Goal: Information Seeking & Learning: Learn about a topic

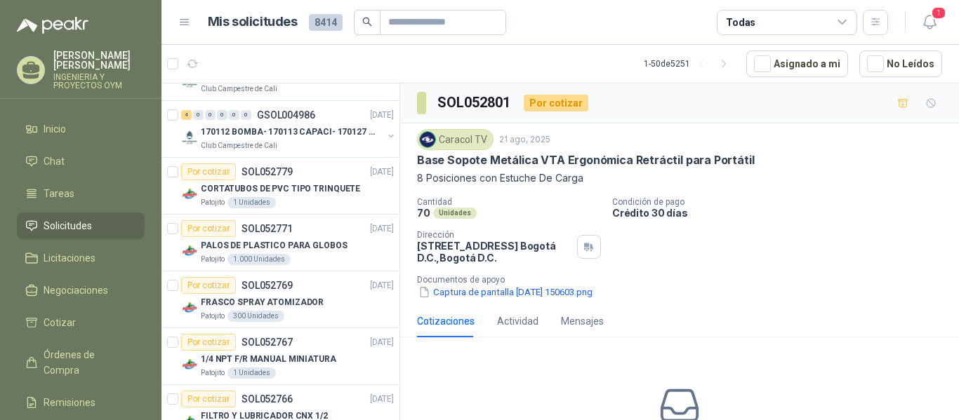
scroll to position [1839, 0]
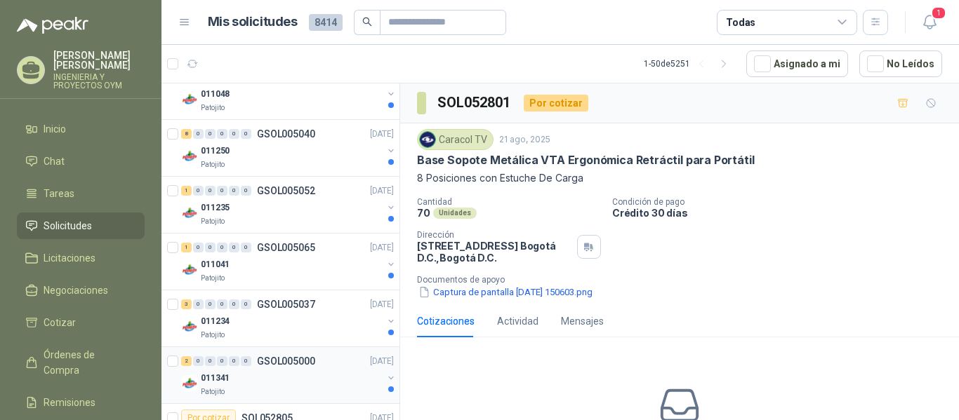
click at [315, 380] on div "011341" at bounding box center [292, 378] width 182 height 17
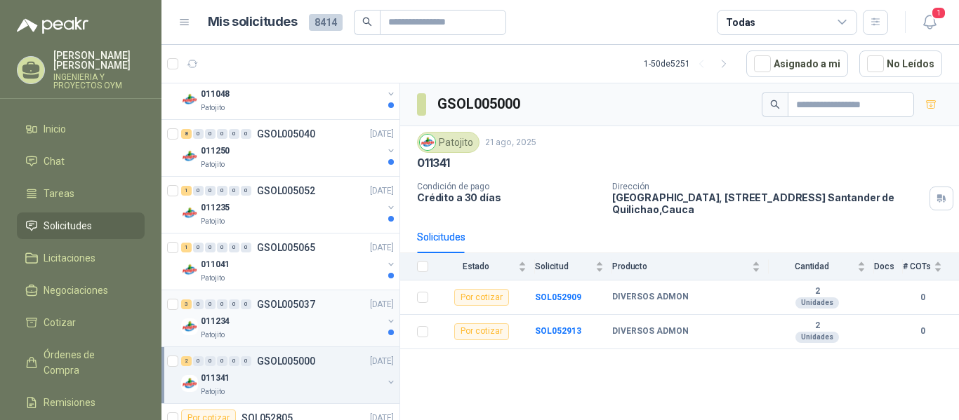
click at [335, 322] on div "011234" at bounding box center [292, 321] width 182 height 17
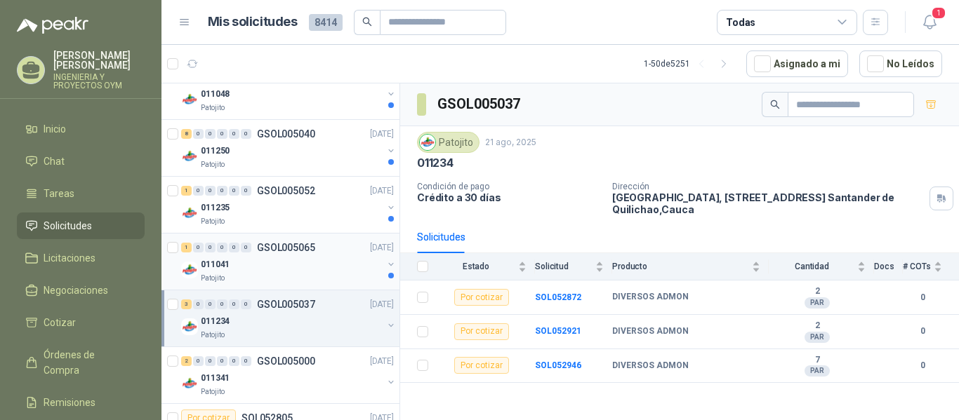
click at [318, 274] on div "Patojito" at bounding box center [292, 278] width 182 height 11
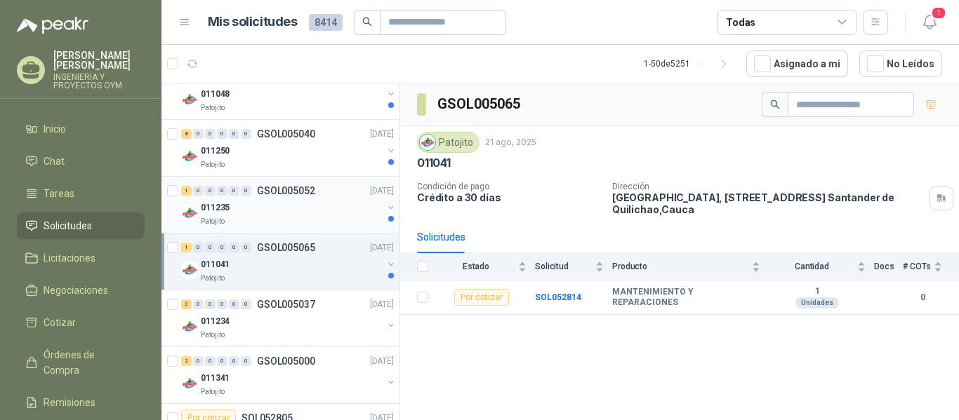
click at [321, 213] on div "011235" at bounding box center [292, 207] width 182 height 17
click at [281, 276] on div "Patojito" at bounding box center [292, 278] width 182 height 11
click at [558, 295] on b "SOL052814" at bounding box center [558, 298] width 46 height 10
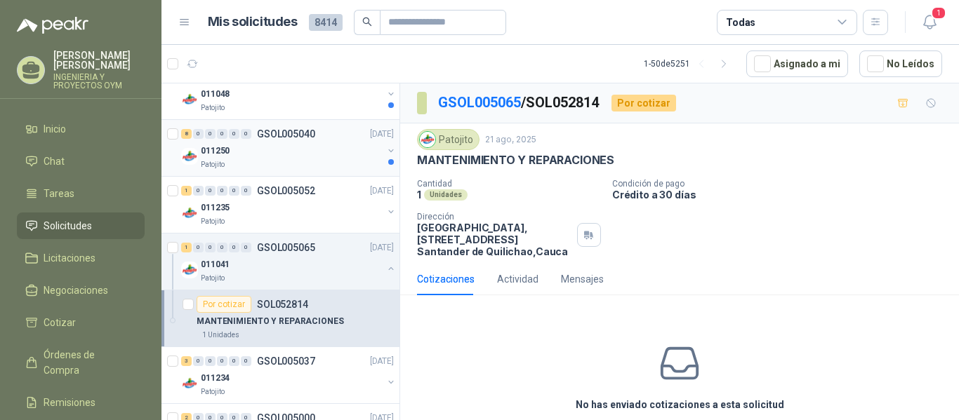
click at [322, 154] on div "011250" at bounding box center [292, 150] width 182 height 17
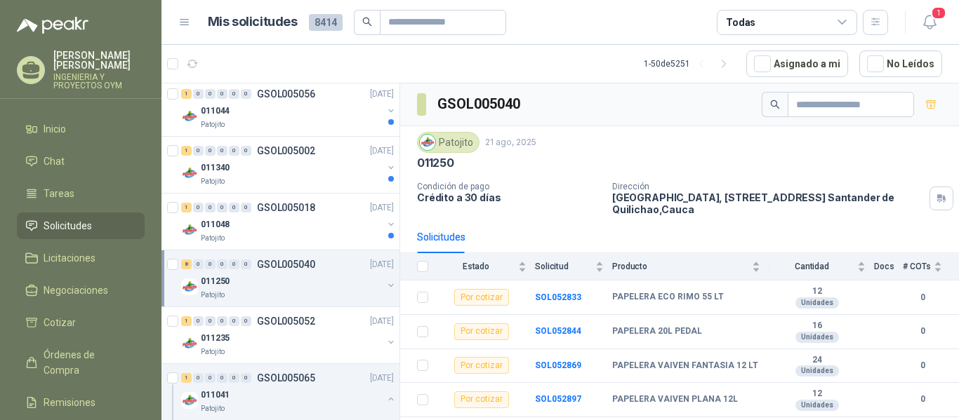
scroll to position [1684, 0]
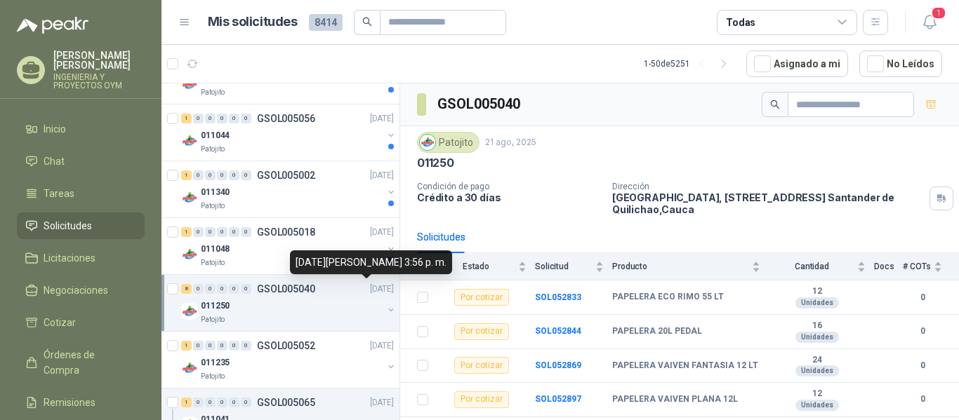
click at [320, 266] on div "[DATE][PERSON_NAME] 3:56 p. m." at bounding box center [371, 263] width 162 height 24
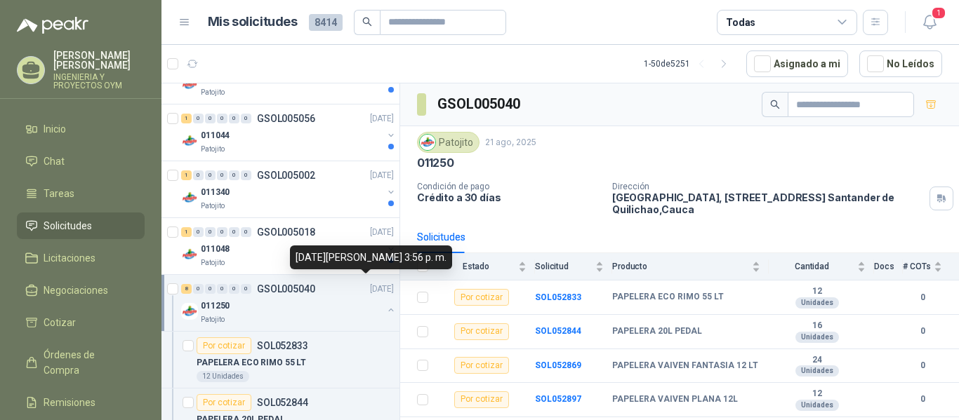
scroll to position [5, 0]
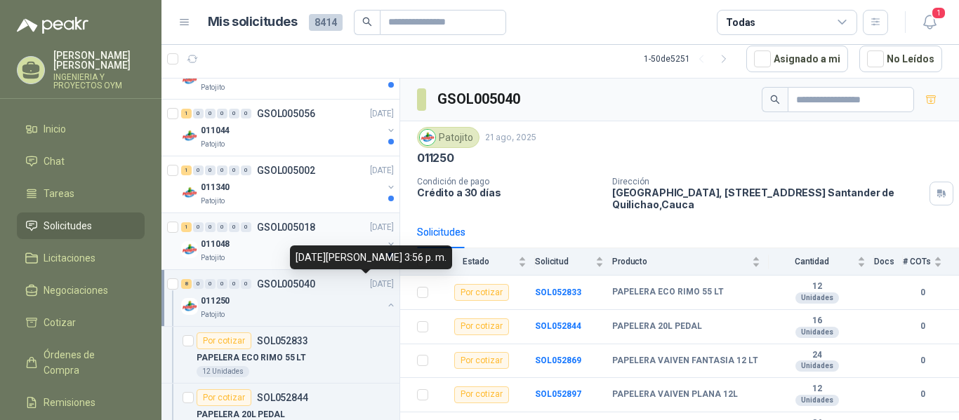
click at [279, 253] on div "Patojito" at bounding box center [292, 258] width 182 height 11
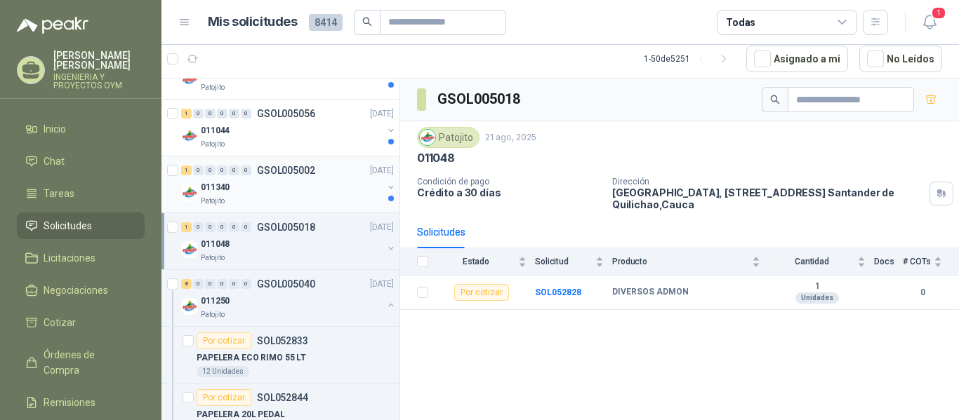
click at [319, 199] on div "Patojito" at bounding box center [292, 201] width 182 height 11
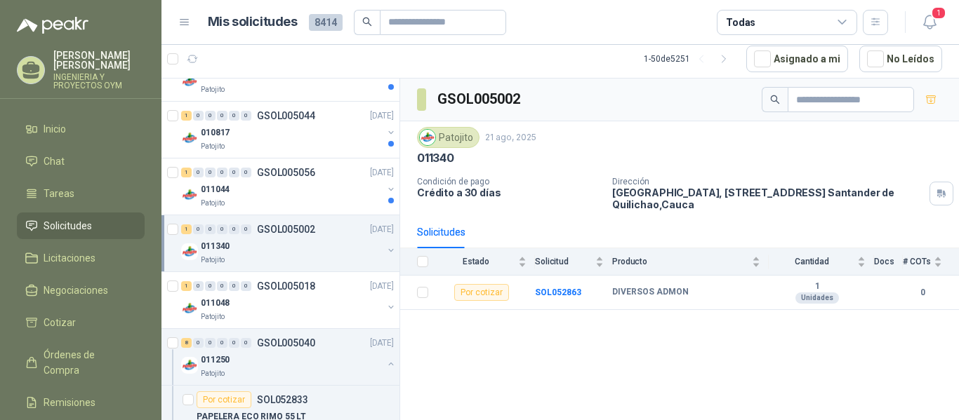
scroll to position [1582, 0]
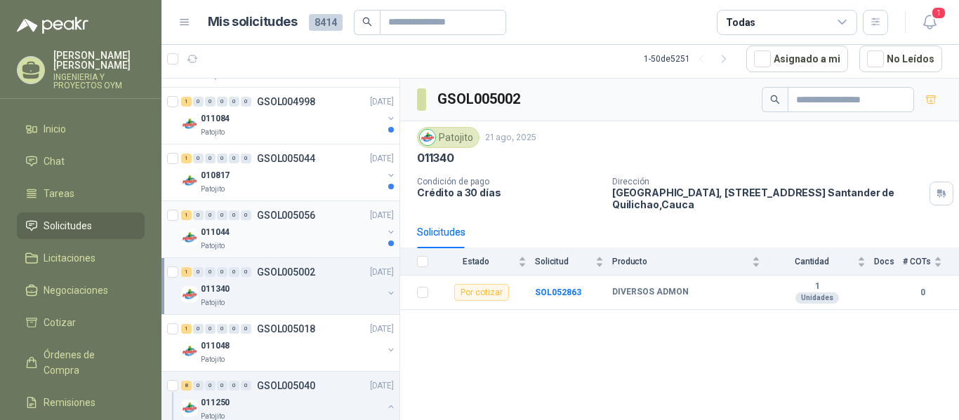
click at [300, 230] on div "011044" at bounding box center [292, 232] width 182 height 17
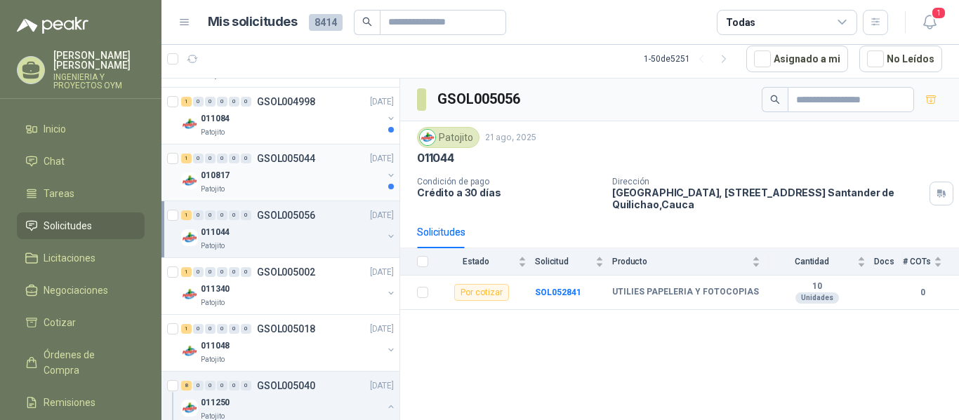
click at [316, 186] on div "Patojito" at bounding box center [292, 189] width 182 height 11
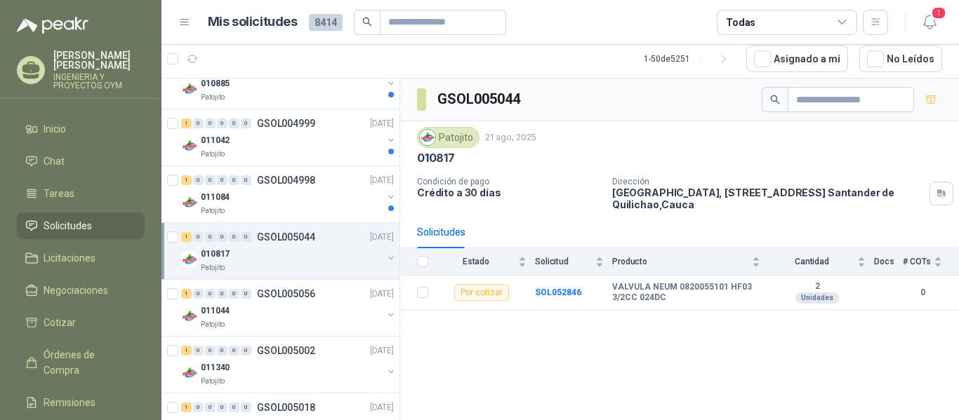
scroll to position [1496, 0]
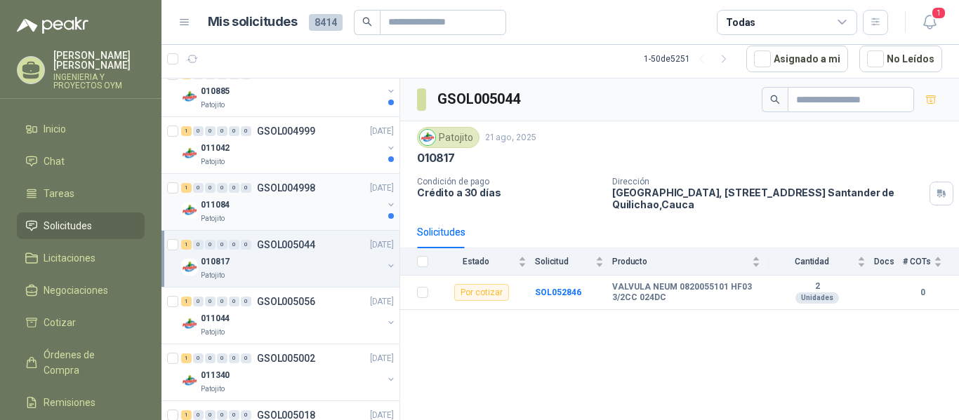
click at [347, 225] on div "1 0 0 0 0 0 GSOL004998 [DATE] 011084 Patojito" at bounding box center [280, 202] width 238 height 57
click at [319, 220] on div "Patojito" at bounding box center [292, 218] width 182 height 11
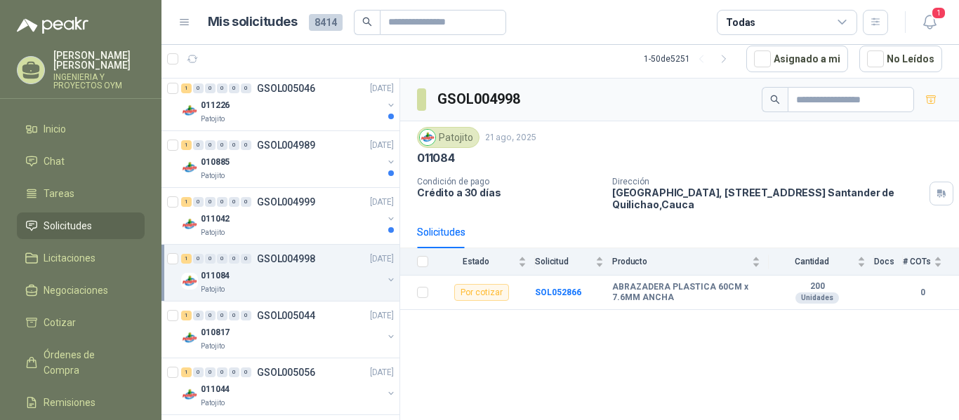
scroll to position [1403, 0]
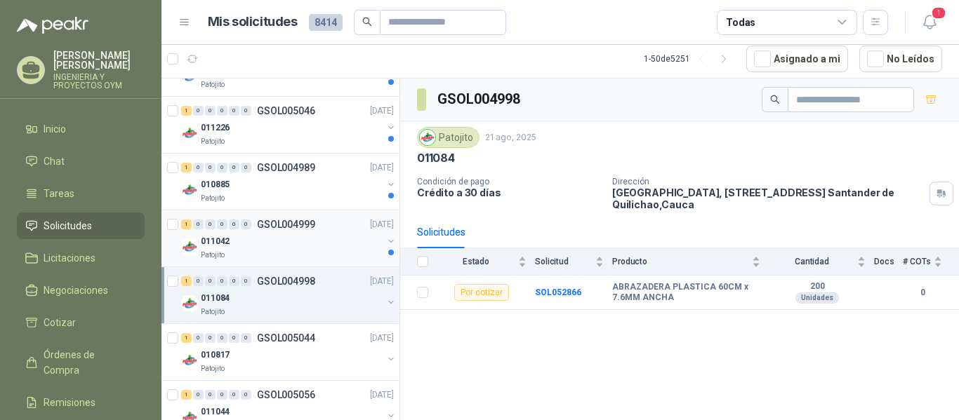
click at [322, 236] on div "011042" at bounding box center [292, 241] width 182 height 17
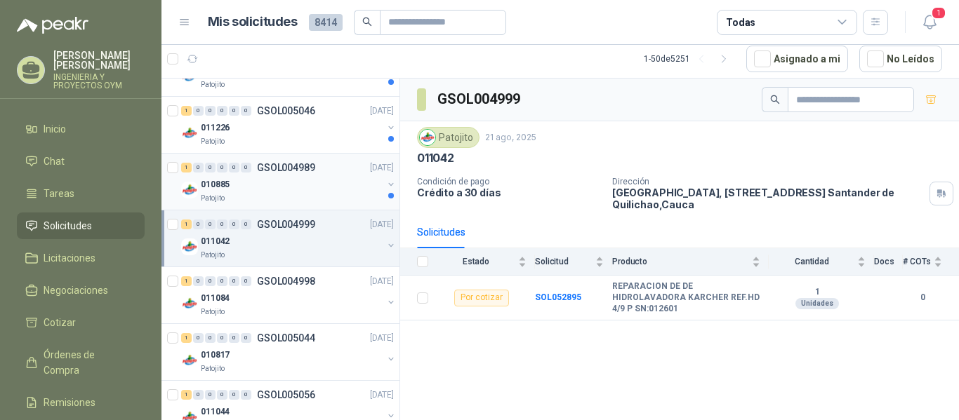
click at [293, 187] on div "010885" at bounding box center [292, 184] width 182 height 17
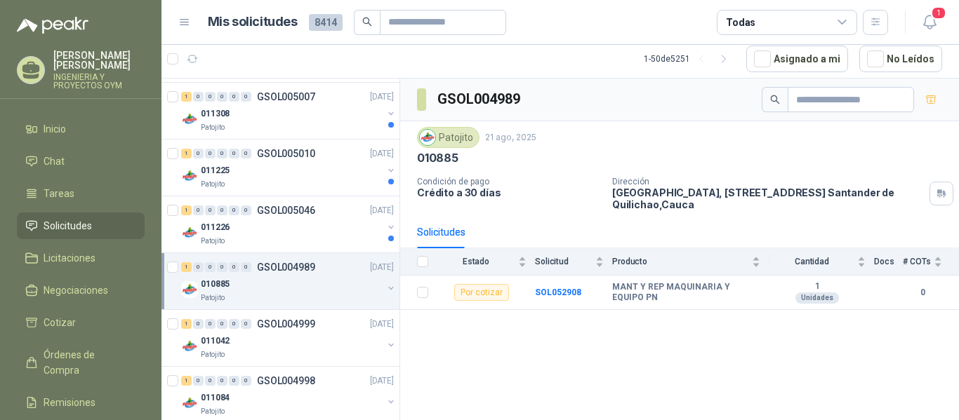
scroll to position [1274, 0]
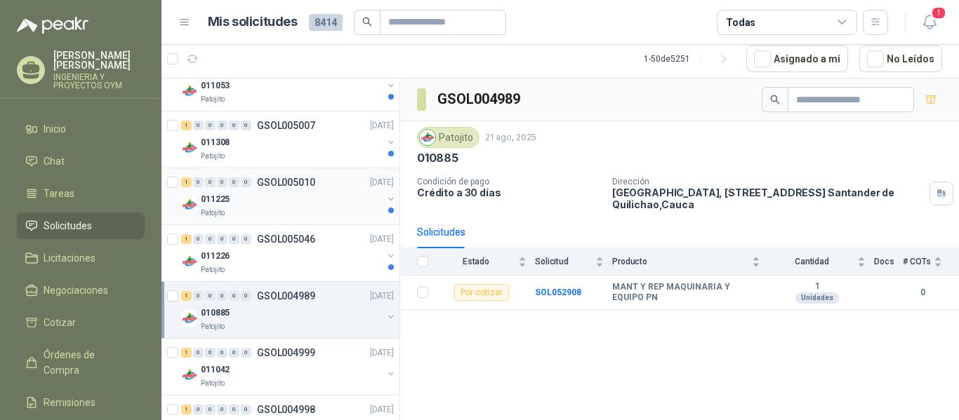
click at [325, 217] on div "Patojito" at bounding box center [292, 213] width 182 height 11
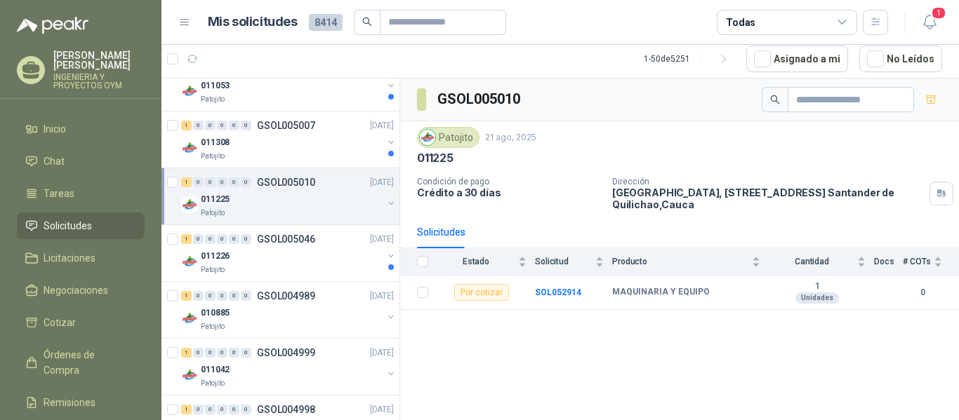
scroll to position [1246, 0]
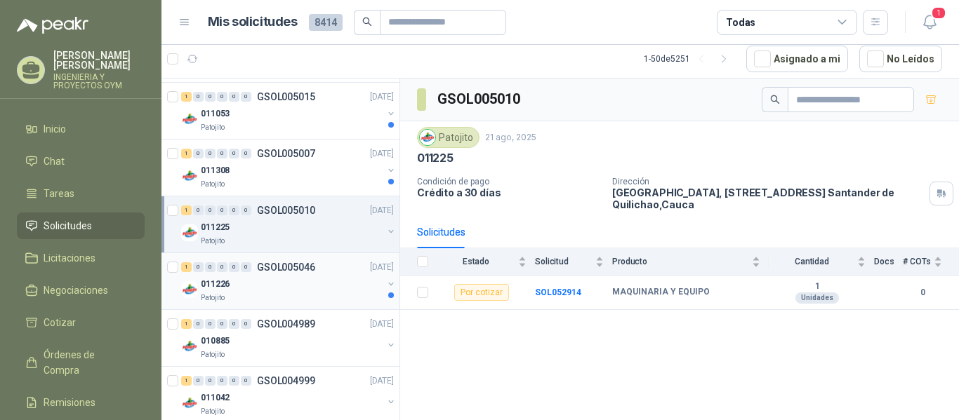
click at [335, 283] on div "011226" at bounding box center [292, 284] width 182 height 17
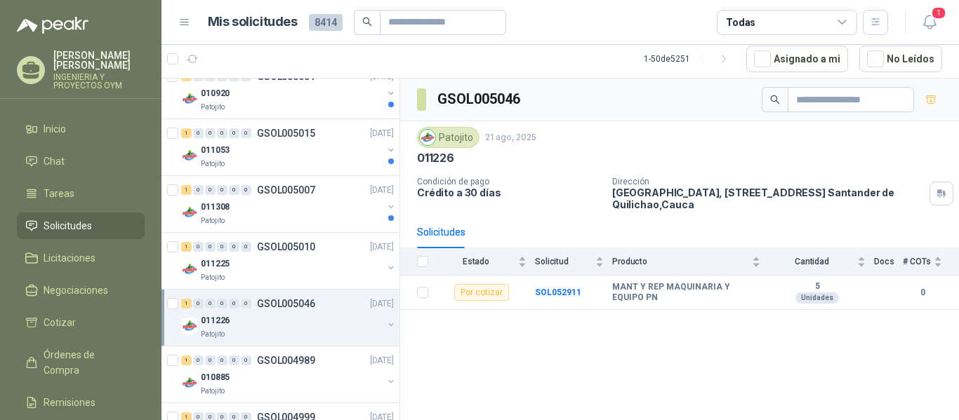
scroll to position [1196, 0]
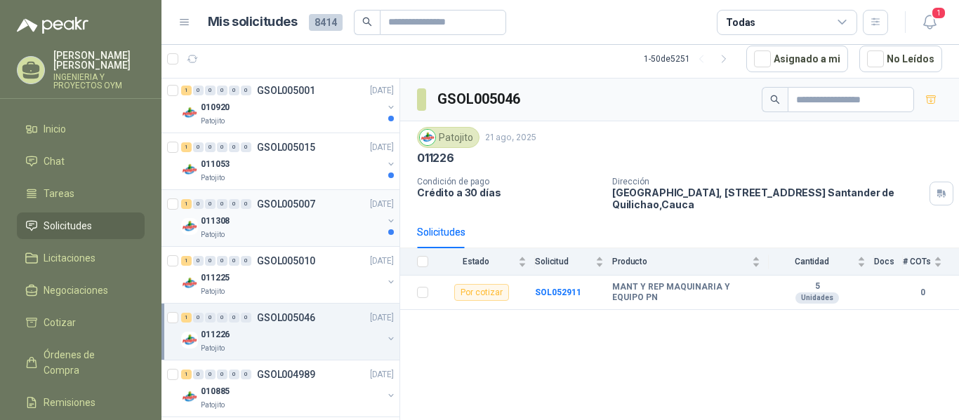
click at [336, 229] on div "011308" at bounding box center [292, 221] width 182 height 17
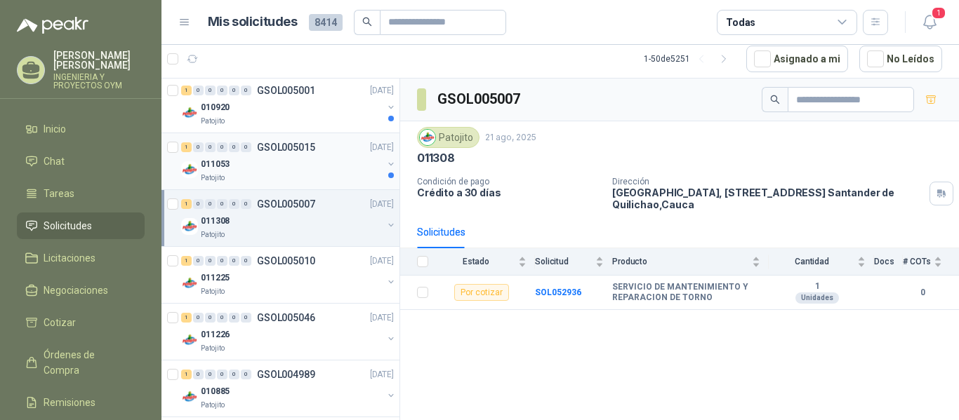
click at [297, 163] on div "011053" at bounding box center [292, 164] width 182 height 17
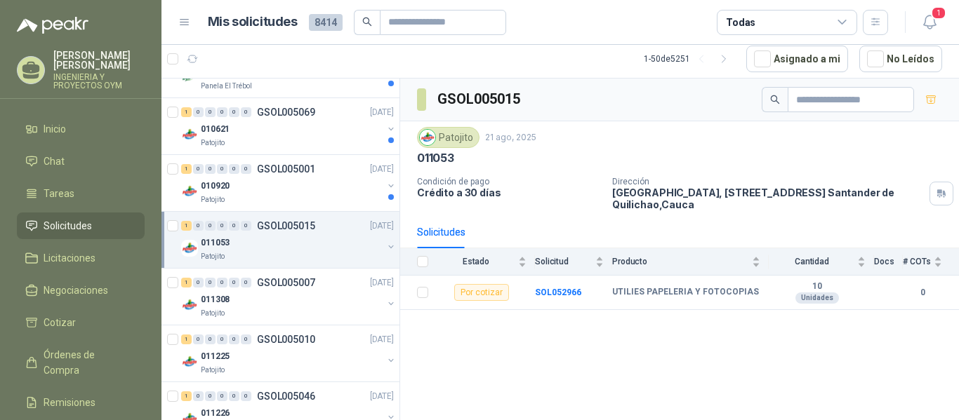
scroll to position [1109, 0]
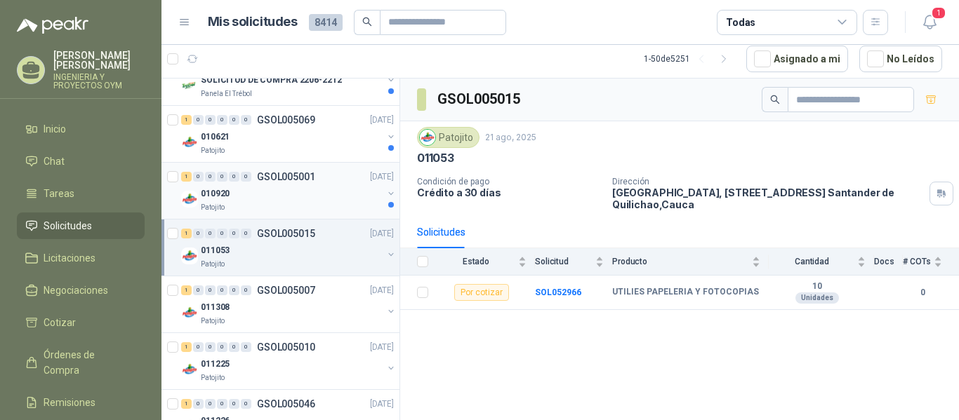
click at [318, 203] on div "Patojito" at bounding box center [292, 207] width 182 height 11
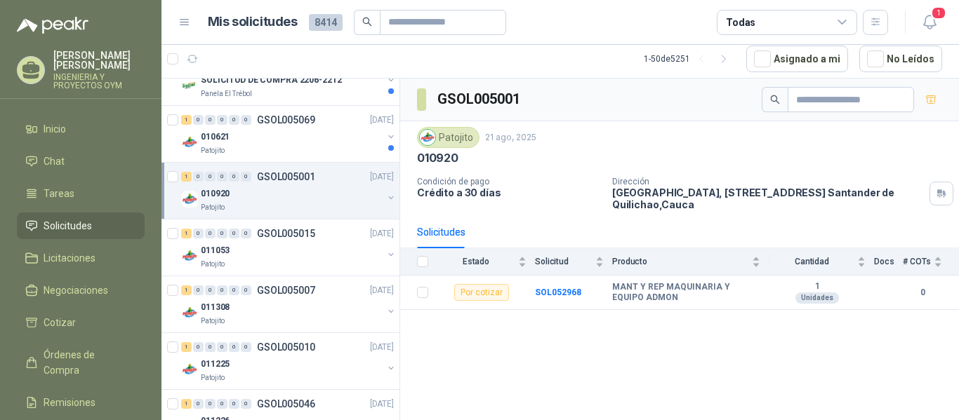
scroll to position [1017, 0]
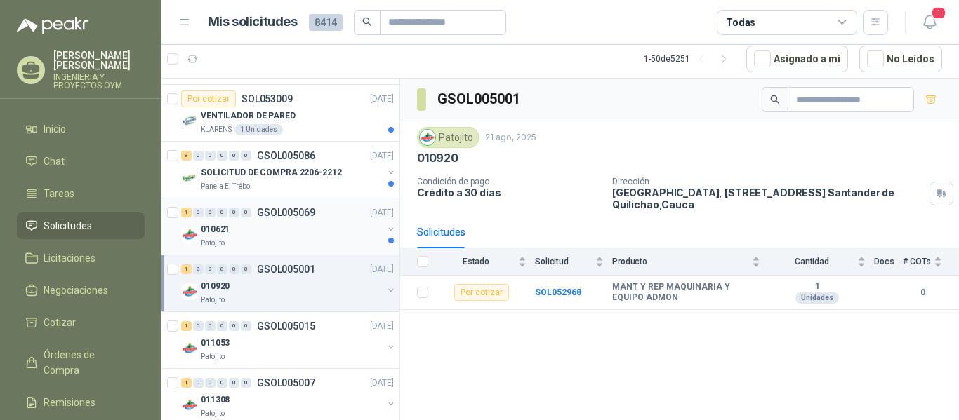
click at [323, 225] on div "010621" at bounding box center [292, 229] width 182 height 17
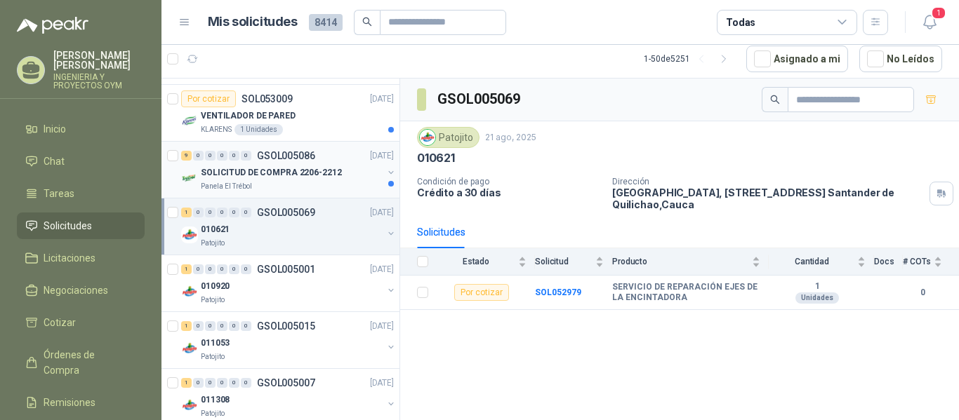
click at [299, 183] on div "Panela El Trébol" at bounding box center [292, 186] width 182 height 11
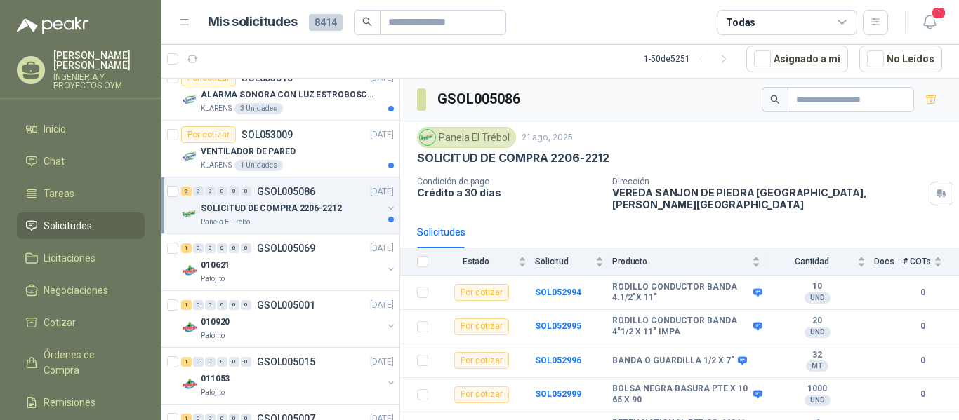
scroll to position [959, 0]
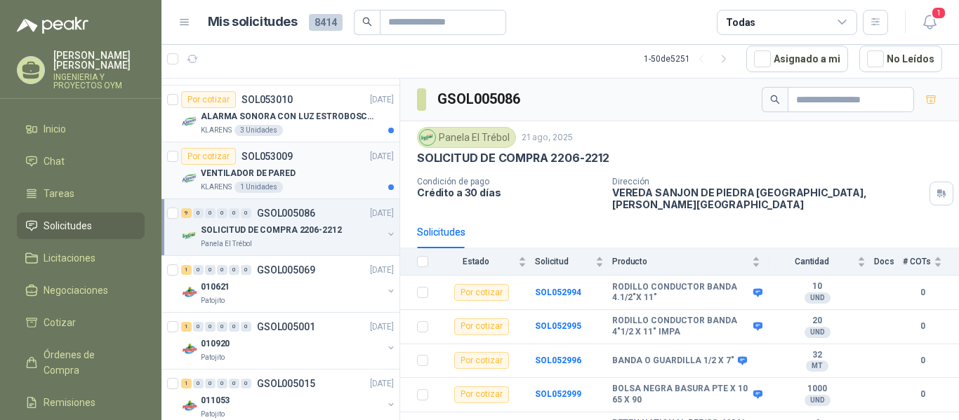
click at [327, 180] on div "VENTILADOR DE PARED" at bounding box center [297, 173] width 193 height 17
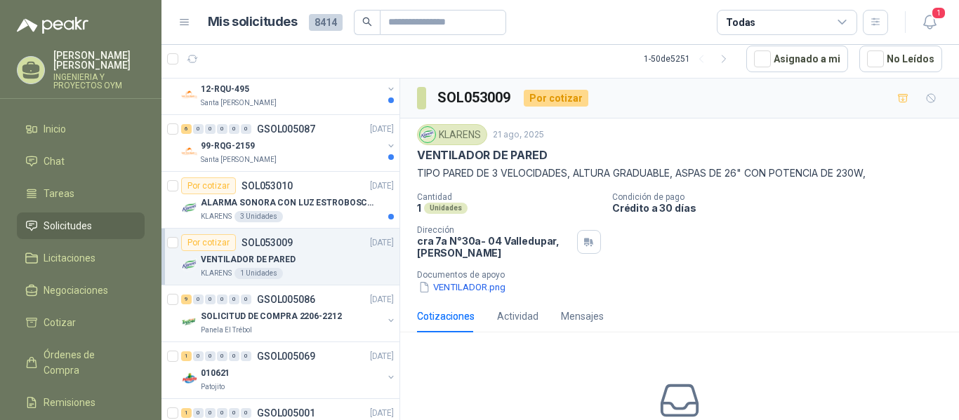
scroll to position [852, 0]
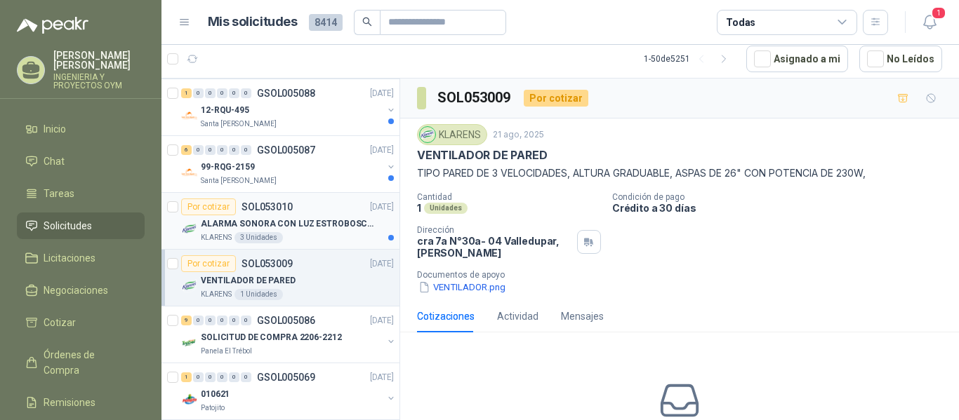
click at [311, 219] on p "ALARMA SONORA CON LUZ ESTROBOSCOPICA" at bounding box center [288, 224] width 175 height 13
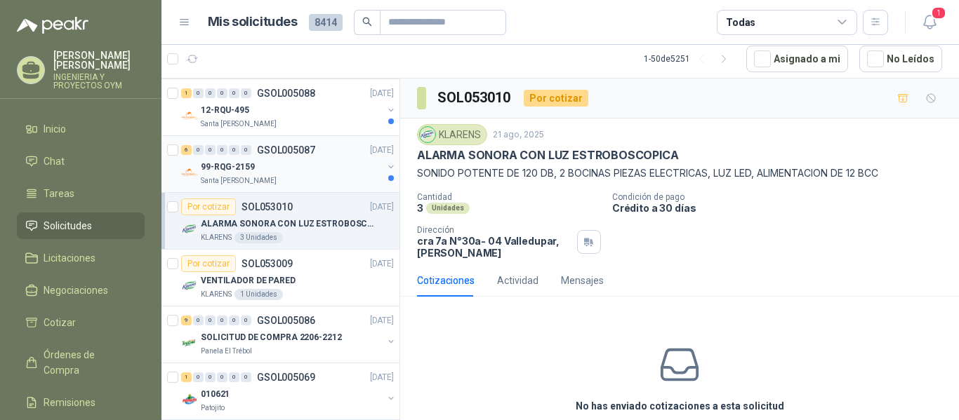
click at [327, 162] on div "99-RQG-2159" at bounding box center [292, 167] width 182 height 17
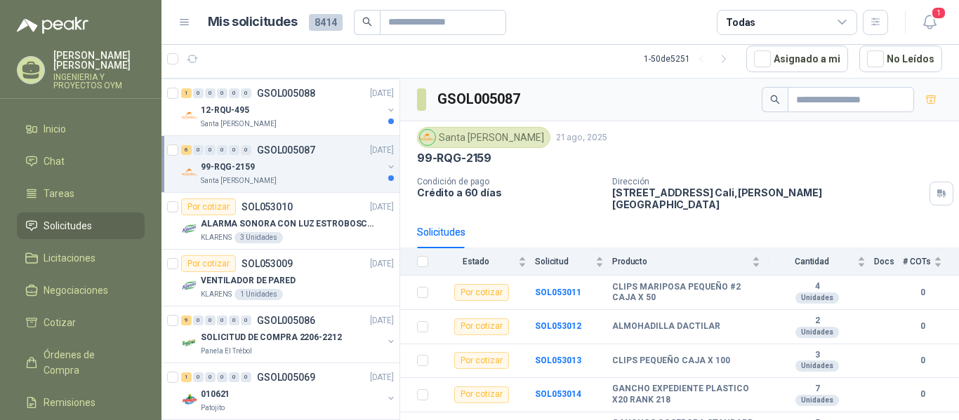
scroll to position [766, 0]
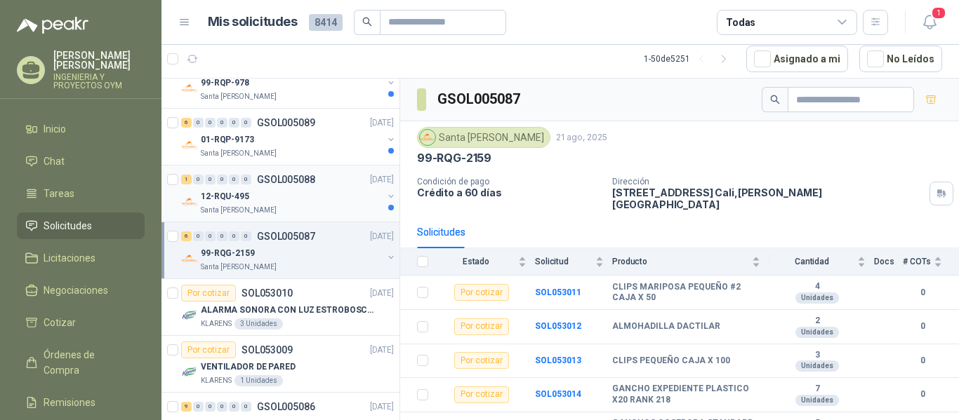
click at [325, 192] on div "12-RQU-495" at bounding box center [292, 196] width 182 height 17
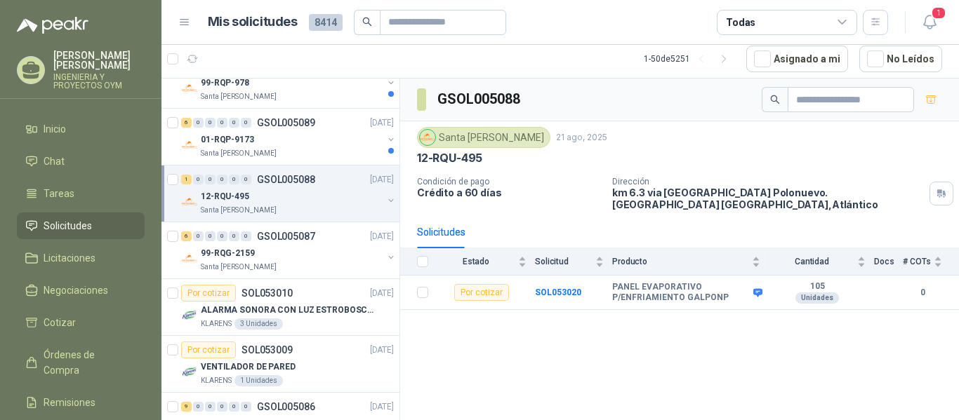
scroll to position [730, 0]
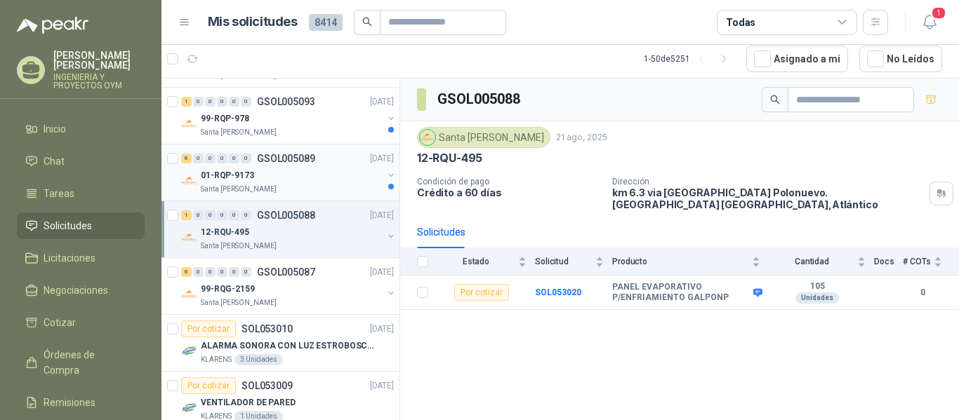
click at [333, 183] on div "01-RQP-9173" at bounding box center [292, 175] width 182 height 17
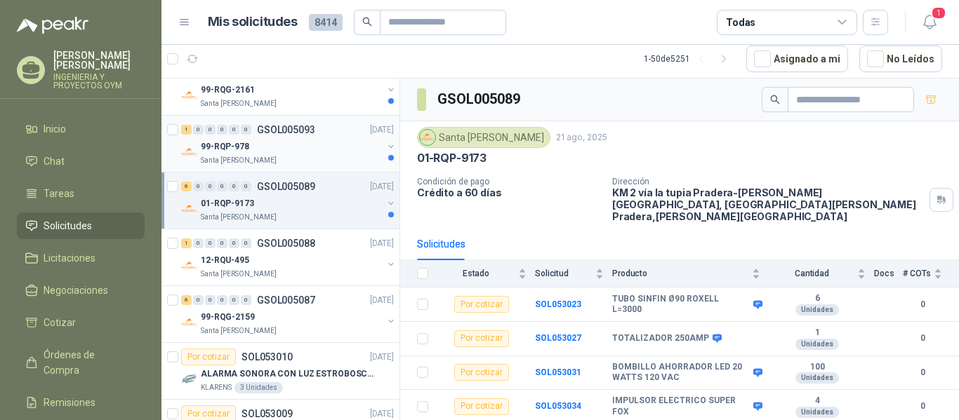
scroll to position [673, 0]
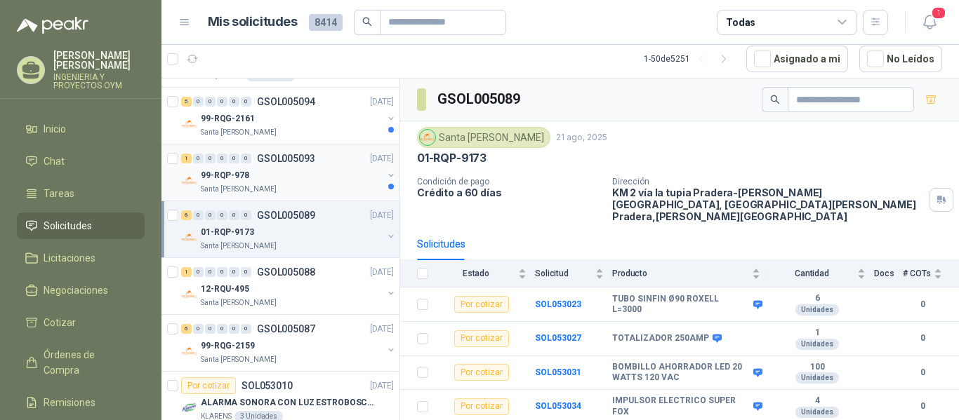
click at [314, 168] on div "99-RQP-978" at bounding box center [292, 175] width 182 height 17
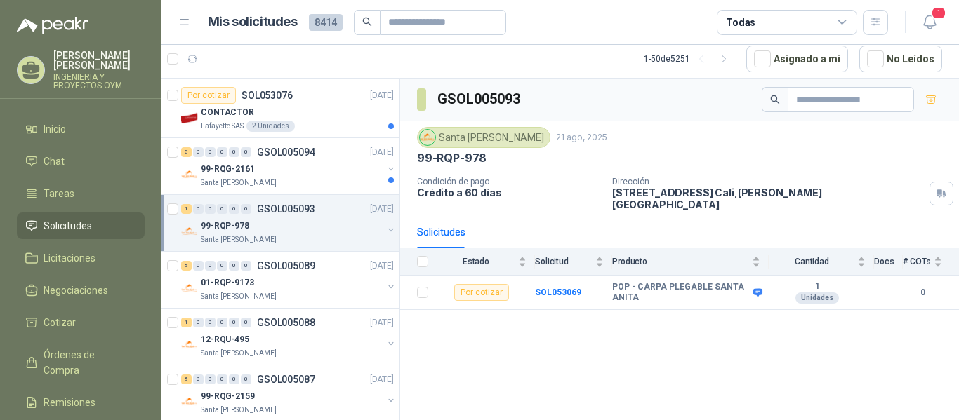
scroll to position [573, 0]
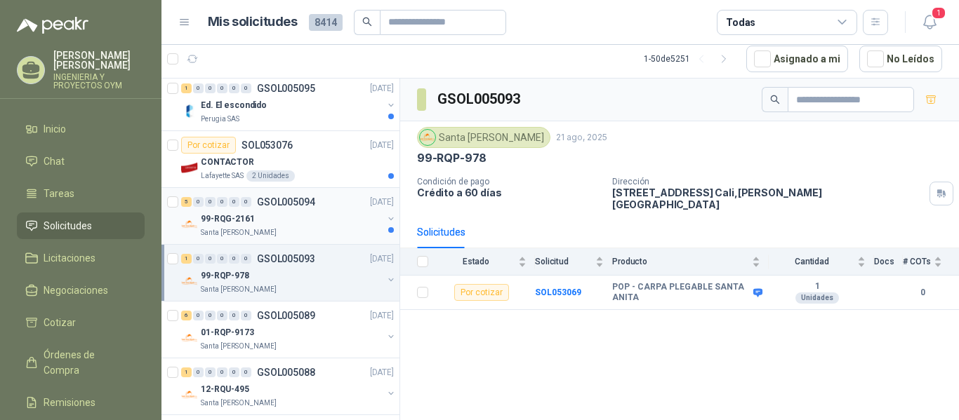
click at [291, 199] on p "GSOL005094" at bounding box center [286, 202] width 58 height 10
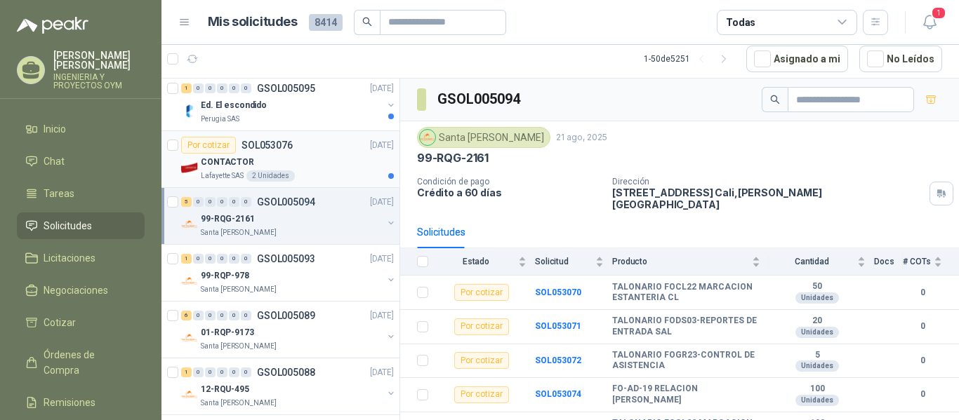
click at [263, 168] on div "CONTACTOR" at bounding box center [297, 162] width 193 height 17
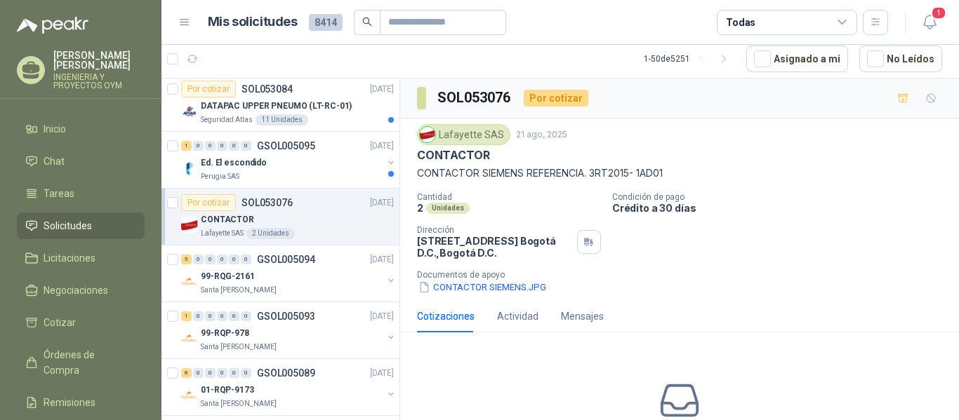
scroll to position [501, 0]
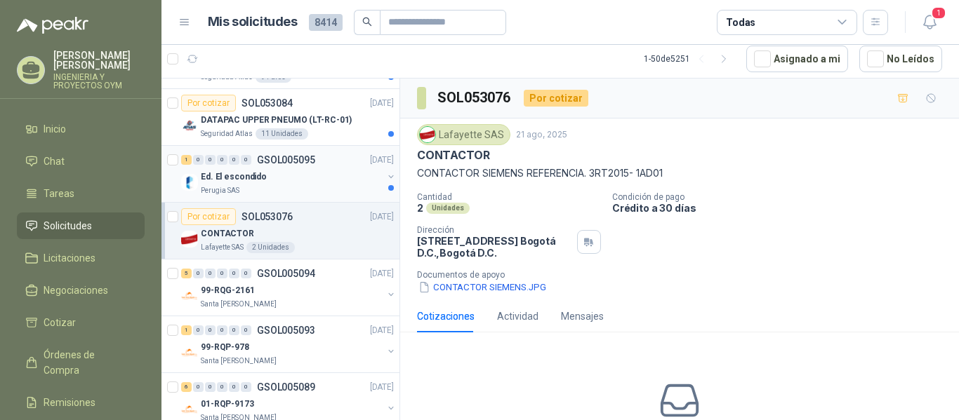
click at [295, 174] on div "Ed. El escondido" at bounding box center [292, 176] width 182 height 17
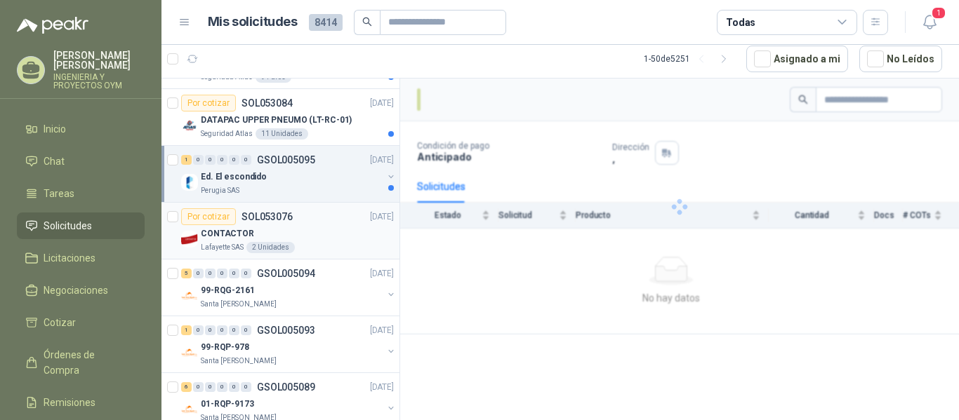
click at [312, 233] on div "CONTACTOR" at bounding box center [297, 233] width 193 height 17
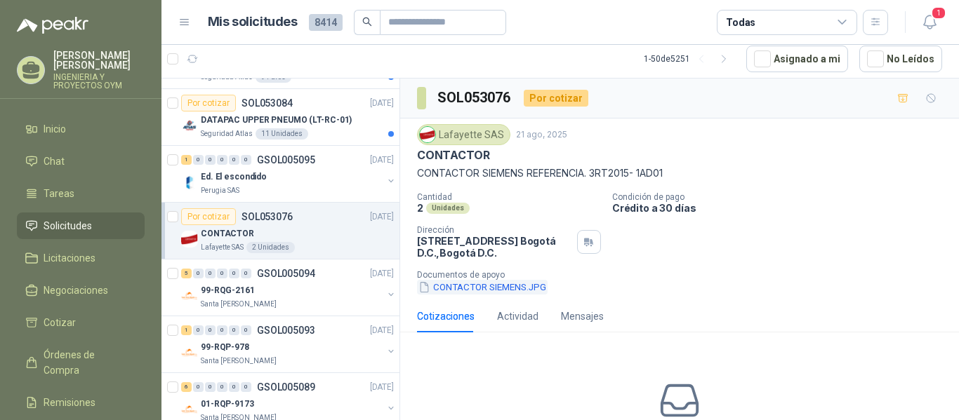
click at [481, 292] on button "CONTACTOR SIEMENS.JPG" at bounding box center [482, 287] width 131 height 15
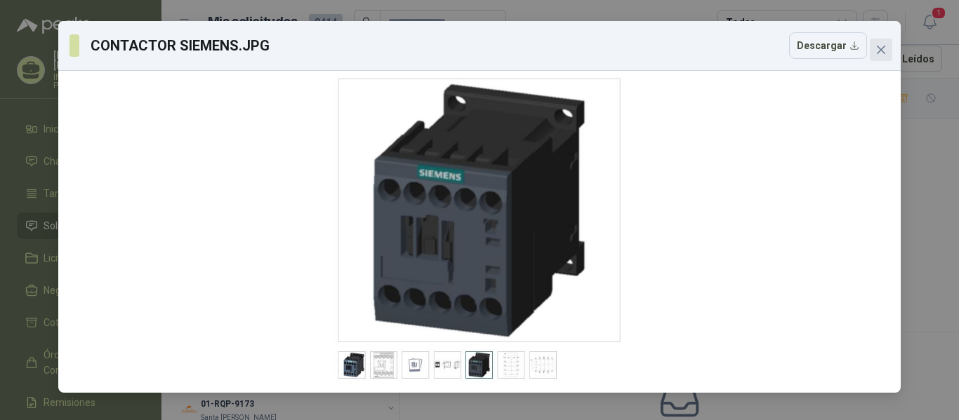
click at [887, 49] on span "Close" at bounding box center [880, 49] width 22 height 11
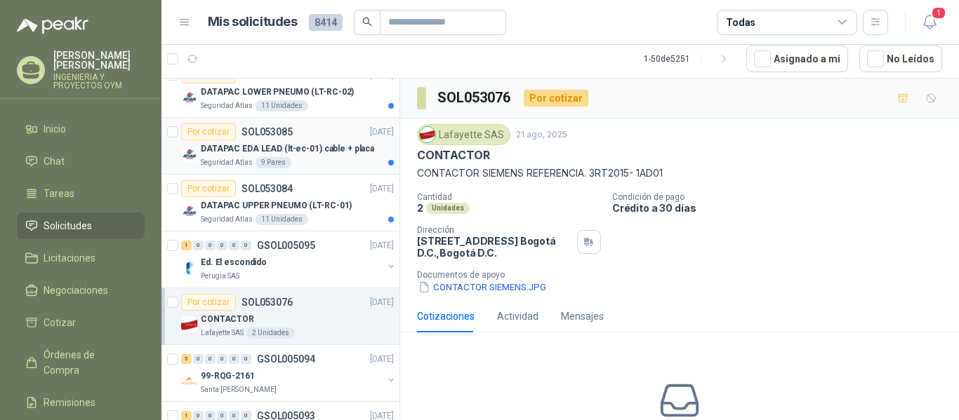
scroll to position [408, 0]
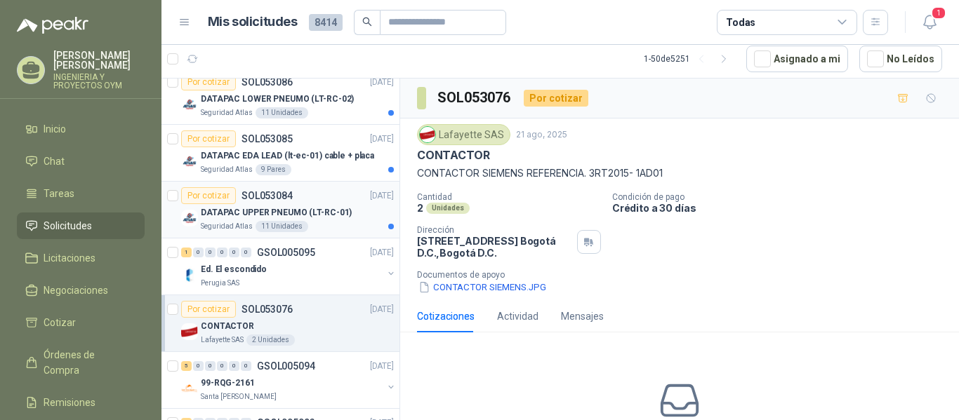
click at [296, 214] on p "DATAPAC UPPER PNEUMO (LT-RC-01)" at bounding box center [276, 212] width 151 height 13
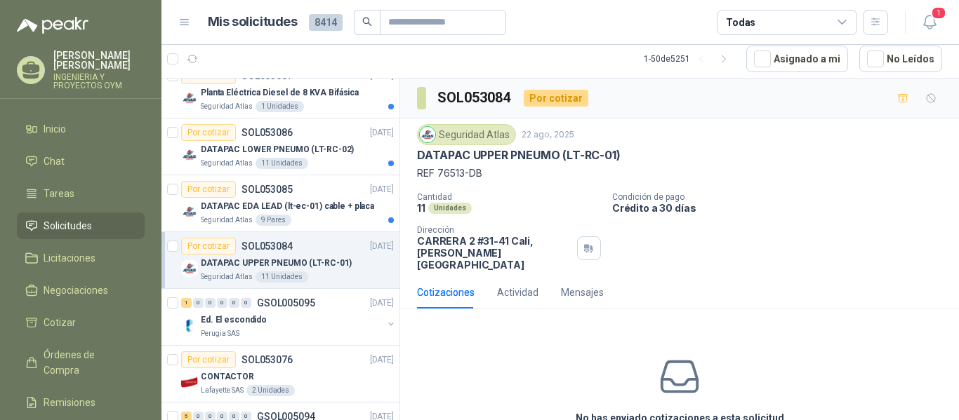
scroll to position [344, 0]
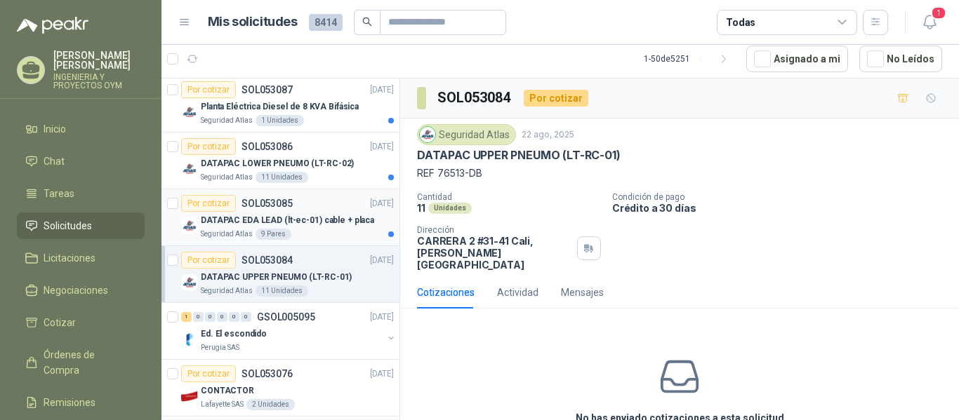
click at [290, 218] on p "DATAPAC EDA LEAD (lt-ec-01) cable + placa" at bounding box center [287, 220] width 173 height 13
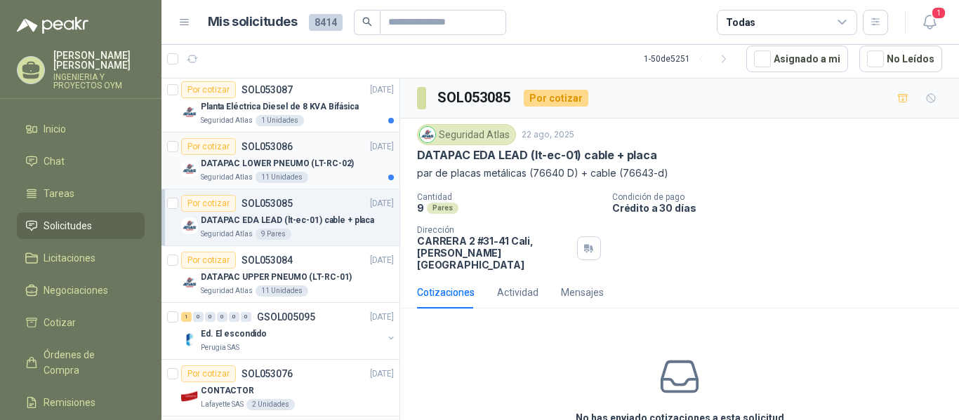
click at [295, 166] on p "DATAPAC LOWER PNEUMO (LT-RC-02)" at bounding box center [277, 163] width 153 height 13
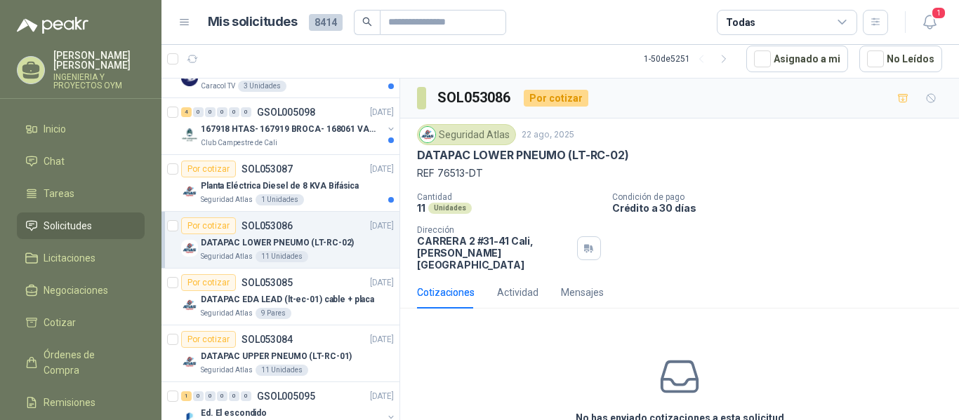
scroll to position [236, 0]
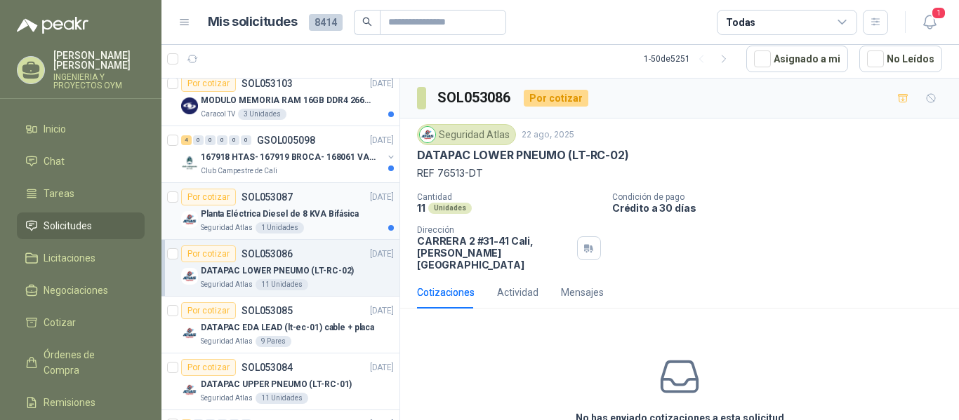
click at [282, 225] on div "1 Unidades" at bounding box center [279, 227] width 48 height 11
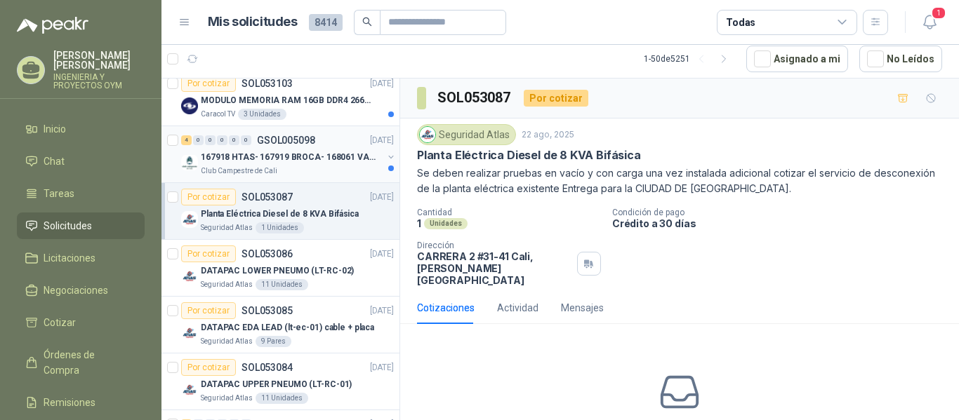
click at [316, 171] on div "Club Campestre de Cali" at bounding box center [292, 171] width 182 height 11
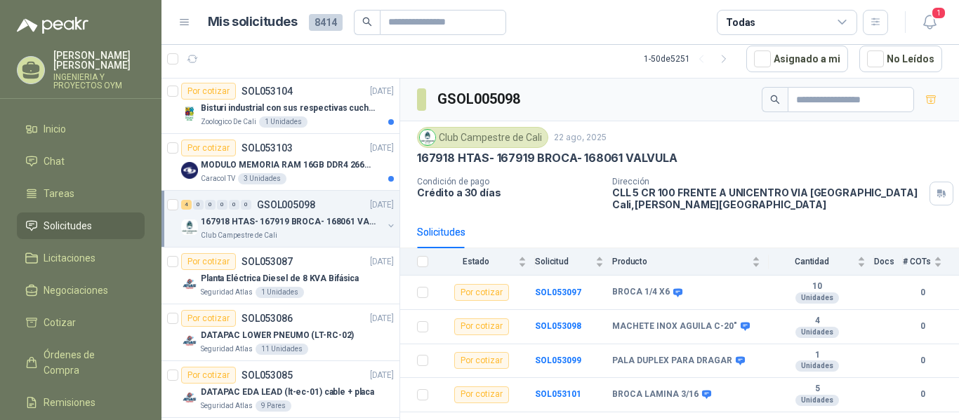
scroll to position [165, 0]
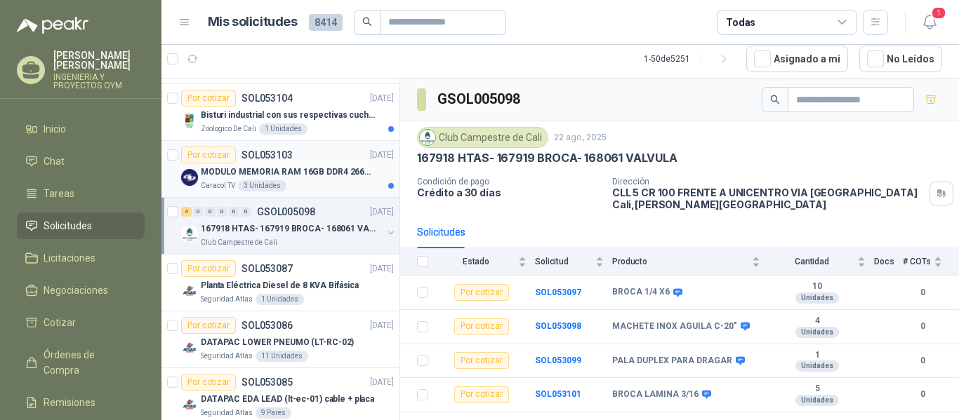
click at [295, 182] on div "Caracol TV 3 Unidades" at bounding box center [297, 185] width 193 height 11
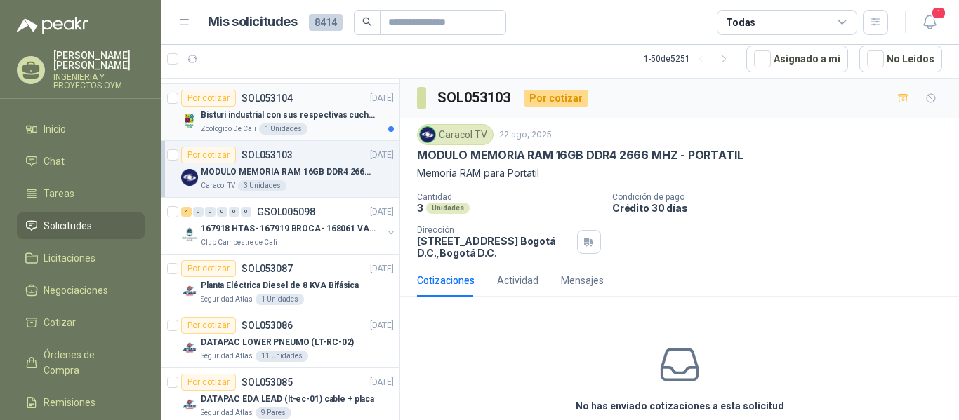
click at [291, 131] on div "1 Unidades" at bounding box center [283, 128] width 48 height 11
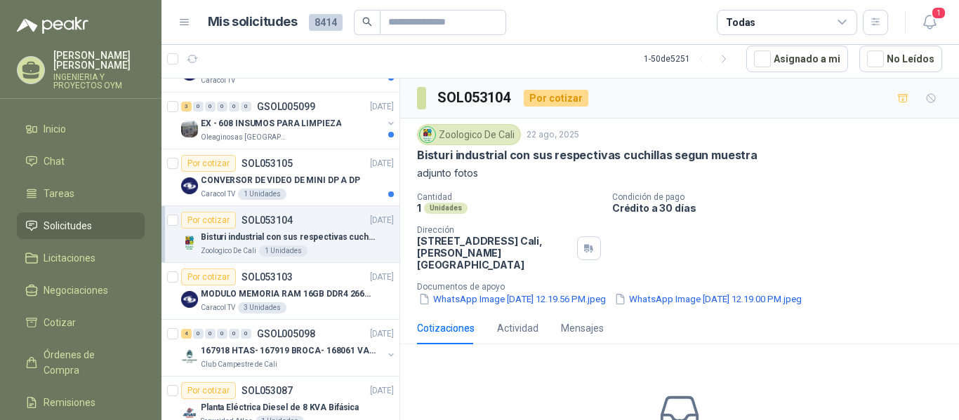
scroll to position [21, 0]
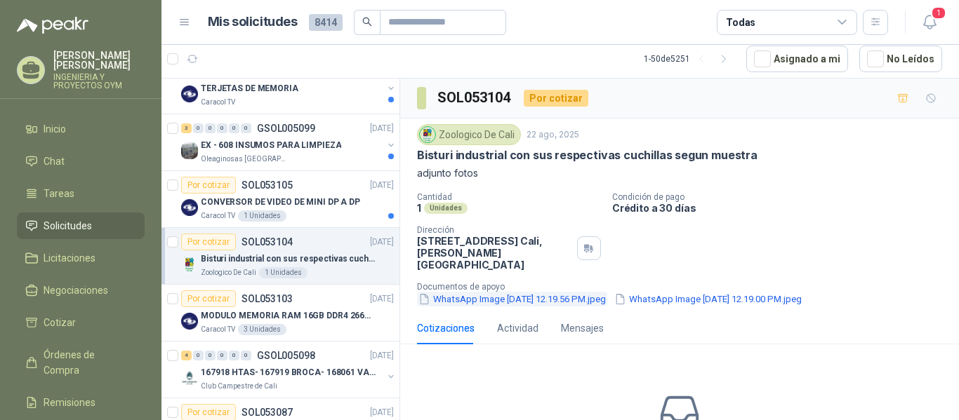
click at [474, 292] on button "WhatsApp Image [DATE] 12.19.56 PM.jpeg" at bounding box center [512, 299] width 190 height 15
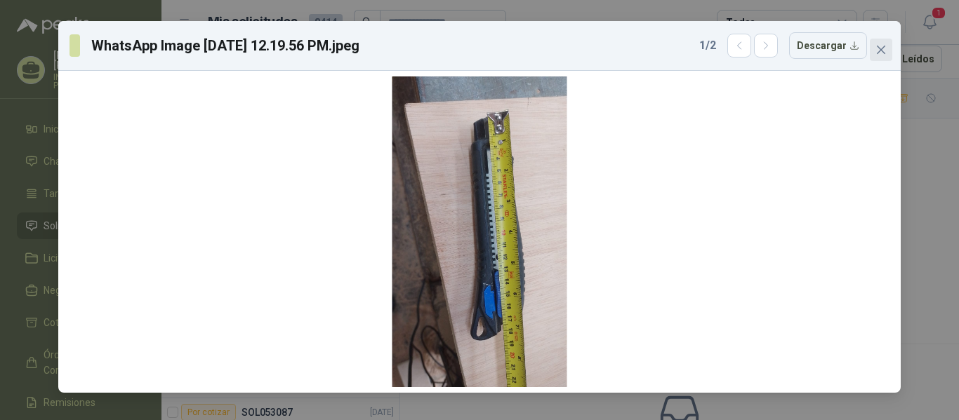
click at [881, 53] on icon "close" at bounding box center [880, 49] width 11 height 11
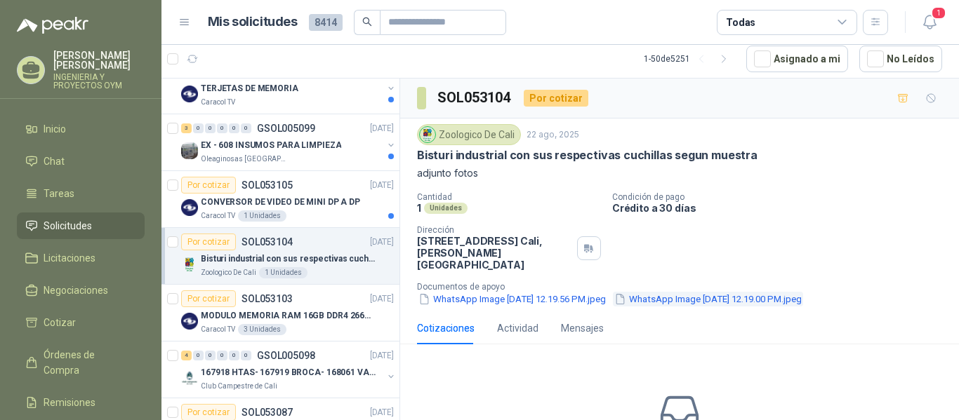
click at [715, 292] on button "WhatsApp Image [DATE] 12.19.00 PM.jpeg" at bounding box center [708, 299] width 190 height 15
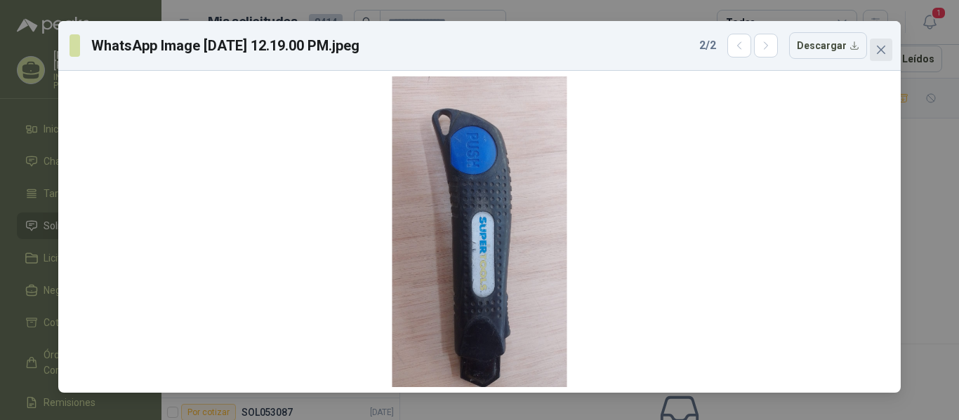
click at [880, 46] on icon "close" at bounding box center [880, 49] width 11 height 11
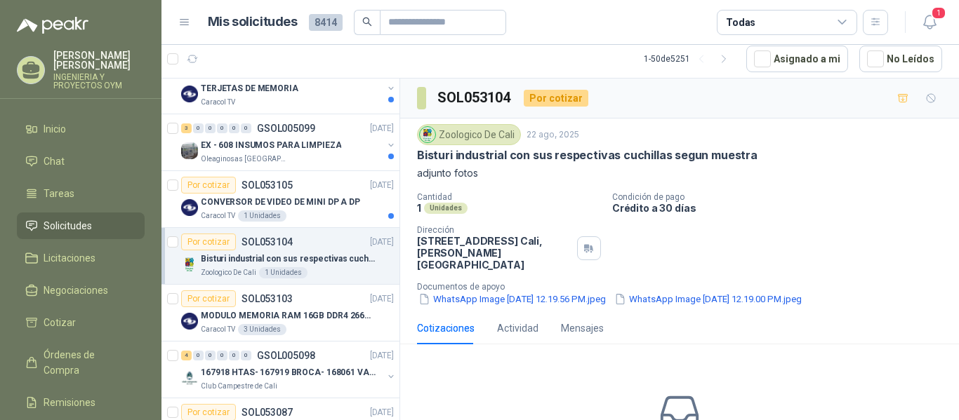
scroll to position [0, 0]
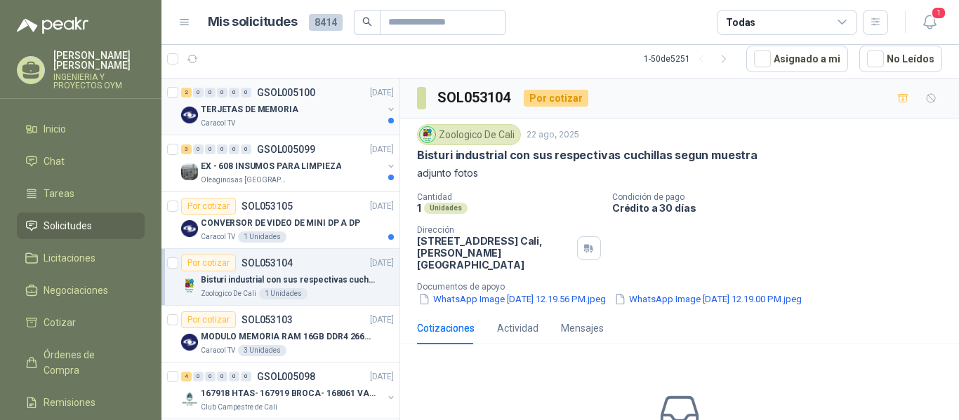
click at [275, 117] on div "TERJETAS DE MEMORIA" at bounding box center [292, 109] width 182 height 17
